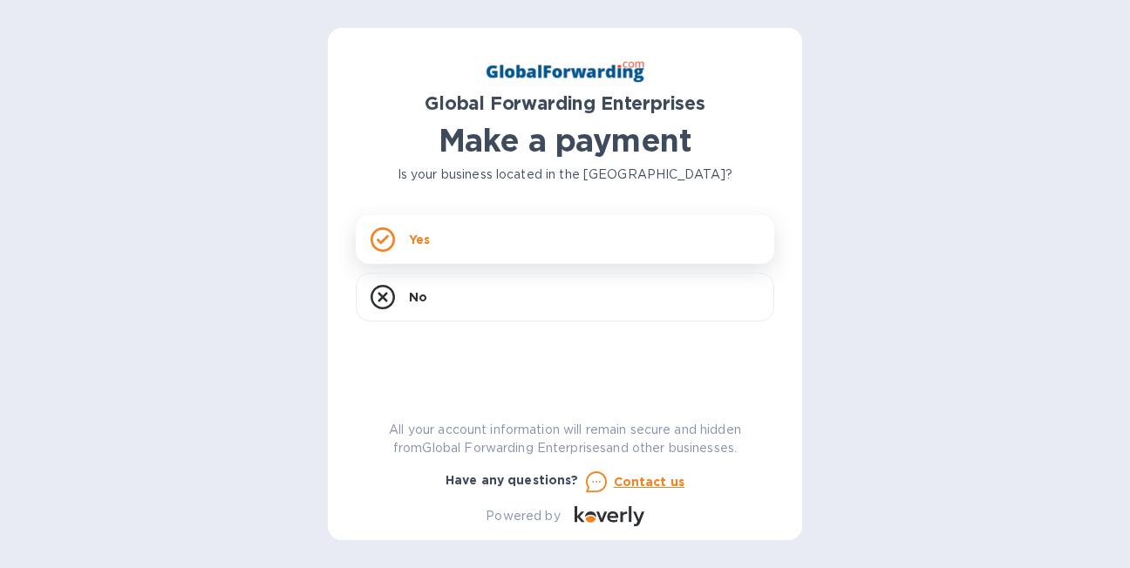
click at [469, 243] on div "Yes" at bounding box center [565, 239] width 418 height 49
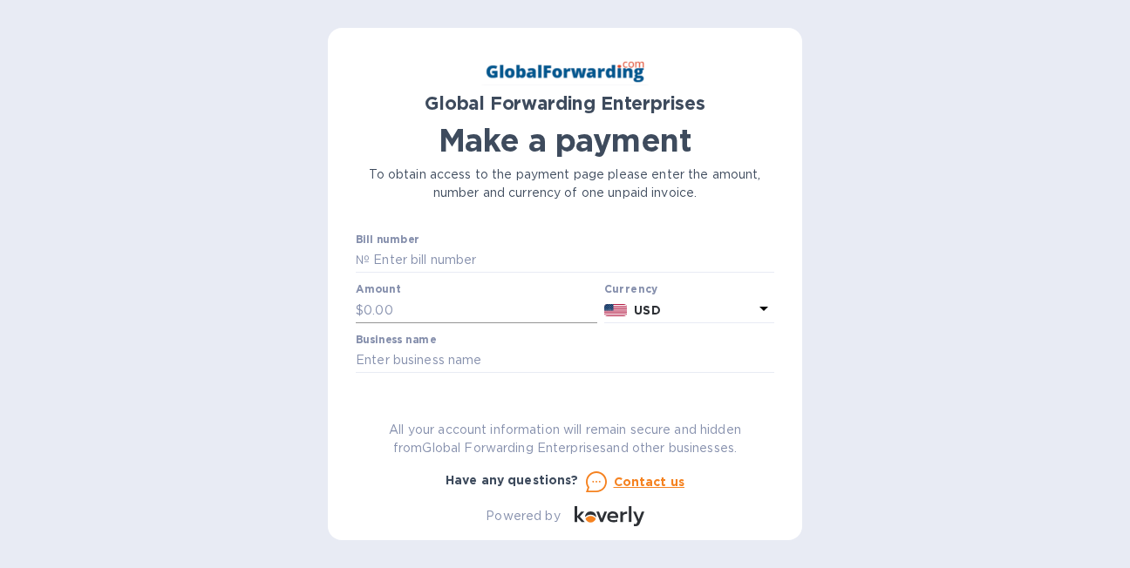
click at [457, 319] on input "text" at bounding box center [481, 310] width 234 height 26
type input "497.94"
click at [471, 362] on input "text" at bounding box center [565, 361] width 418 height 26
type input "INDIAN RIVER LOGISTICS"
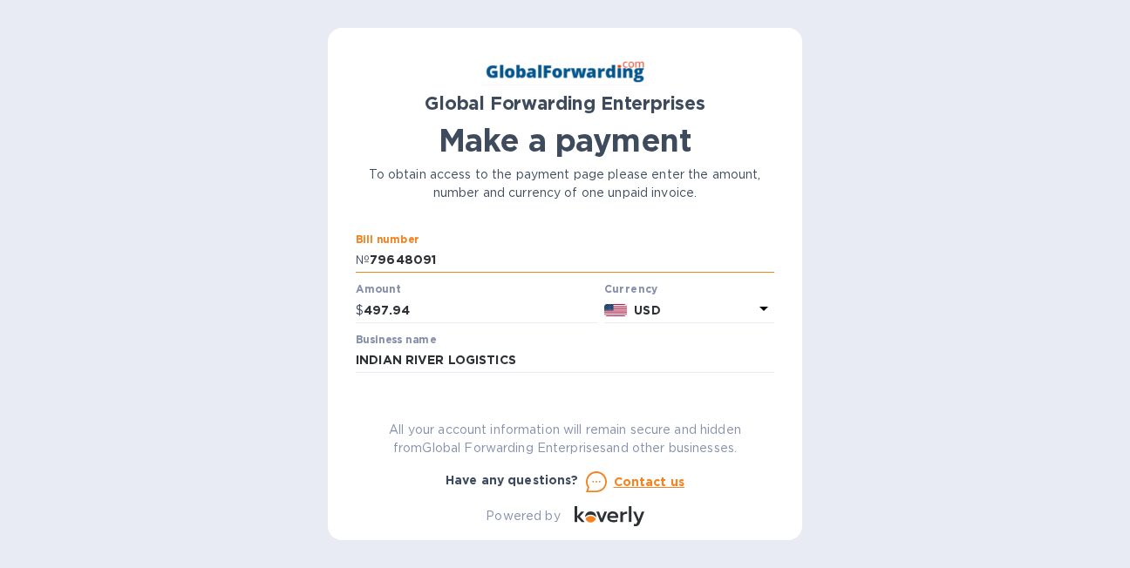
drag, startPoint x: 452, startPoint y: 264, endPoint x: 359, endPoint y: 263, distance: 92.4
click at [359, 263] on div "№ 79648091" at bounding box center [565, 261] width 418 height 26
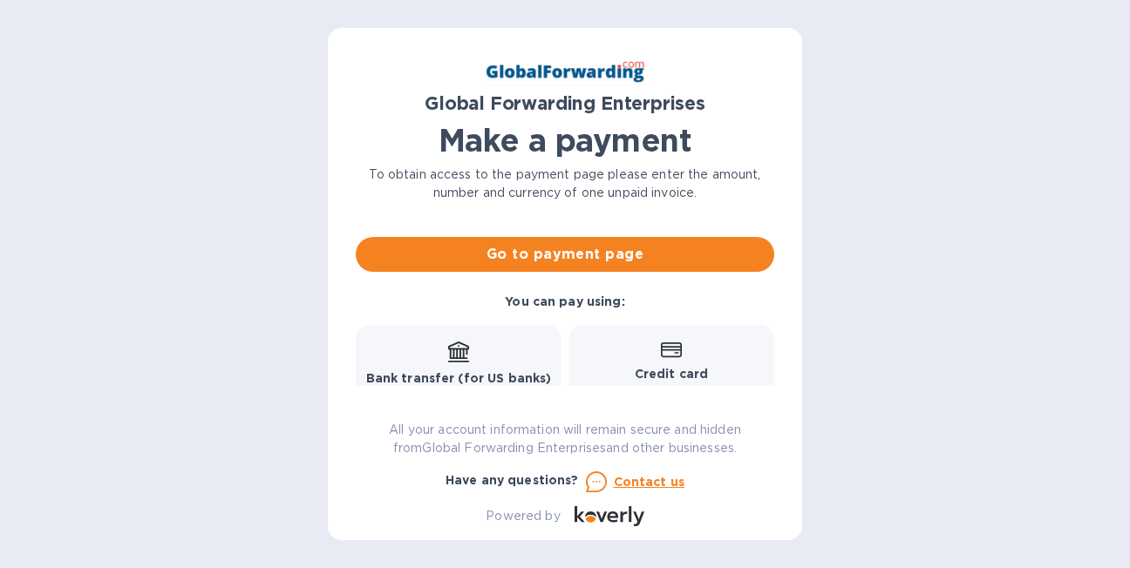
scroll to position [87, 0]
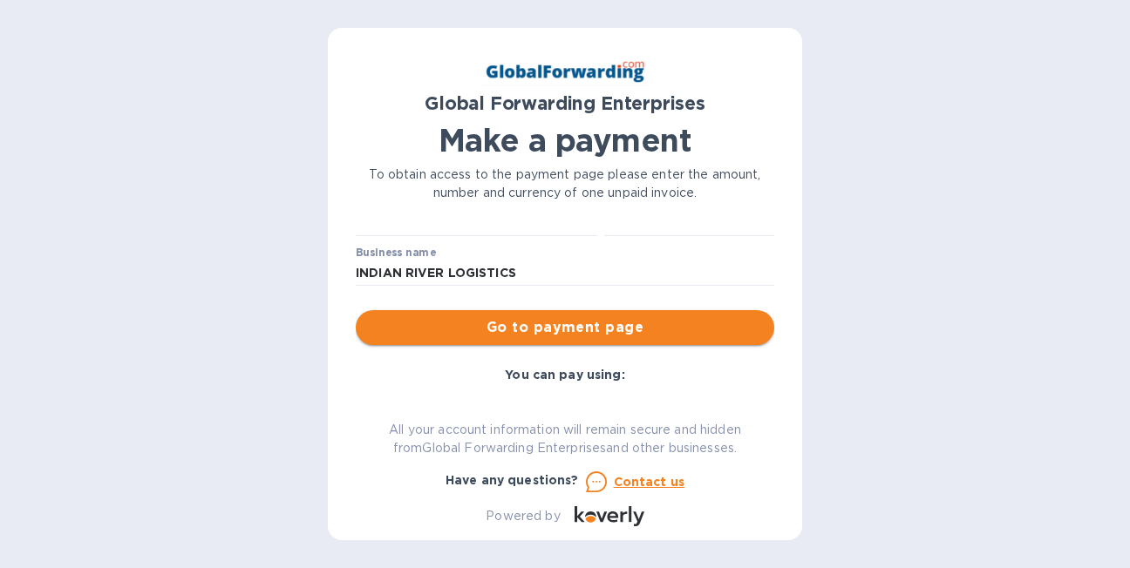
type input "79695008"
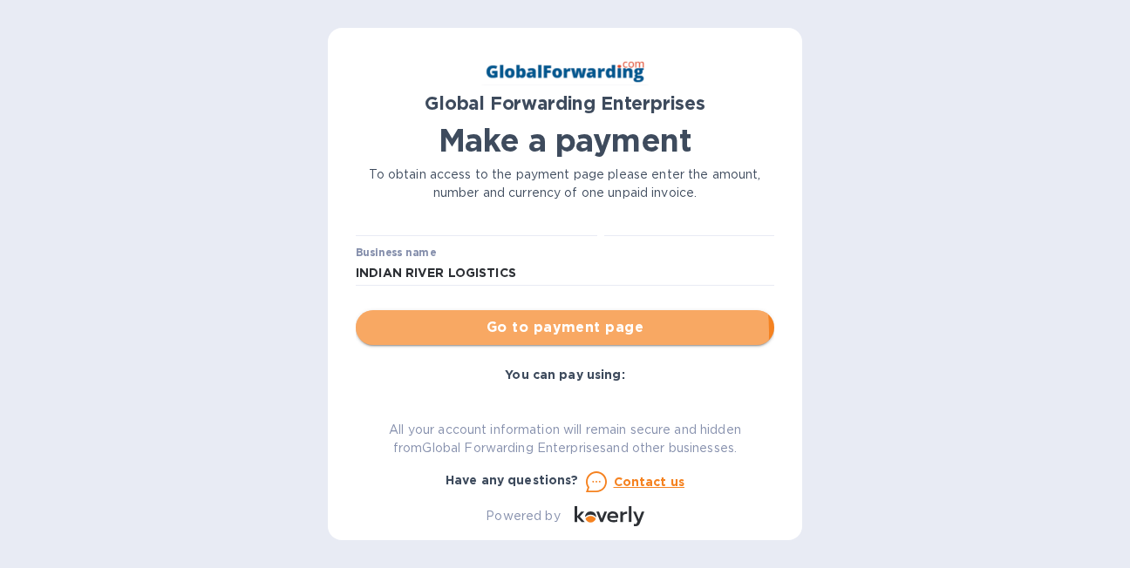
click at [561, 332] on span "Go to payment page" at bounding box center [565, 327] width 391 height 21
